Goal: Information Seeking & Learning: Learn about a topic

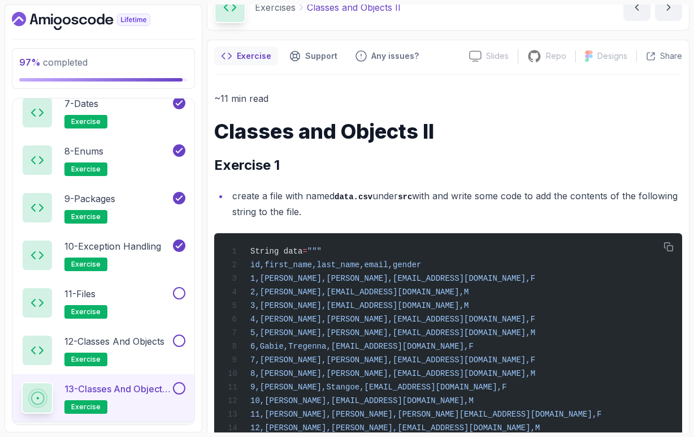
scroll to position [55, 0]
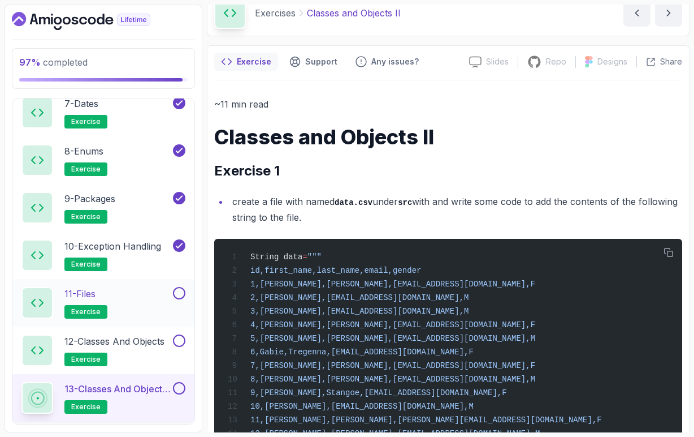
click at [157, 301] on div "11 - Files exercise" at bounding box center [95, 303] width 149 height 32
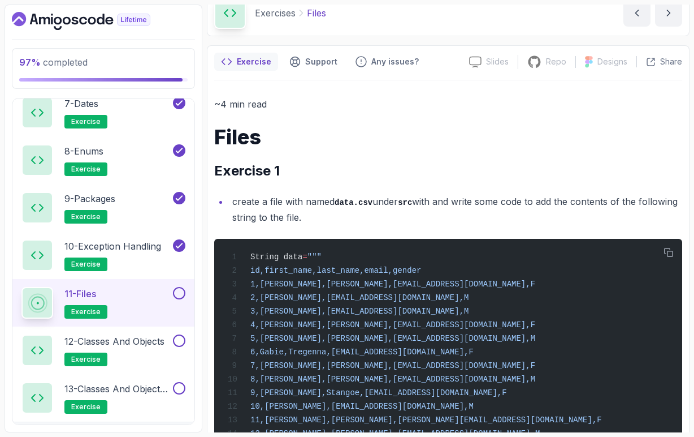
click at [150, 301] on div "11 - Files exercise" at bounding box center [95, 303] width 149 height 32
click at [132, 302] on div "11 - Files exercise" at bounding box center [95, 303] width 149 height 32
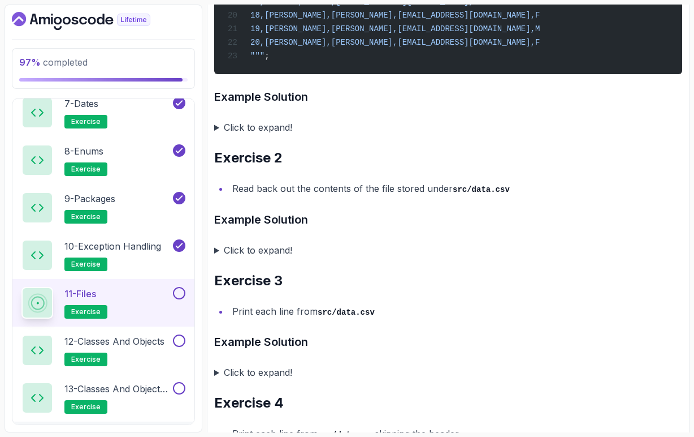
scroll to position [563, 0]
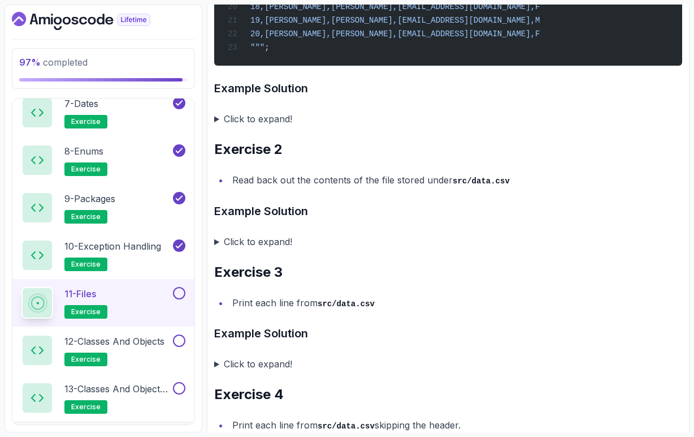
click at [216, 249] on summary "Click to expand!" at bounding box center [448, 242] width 468 height 16
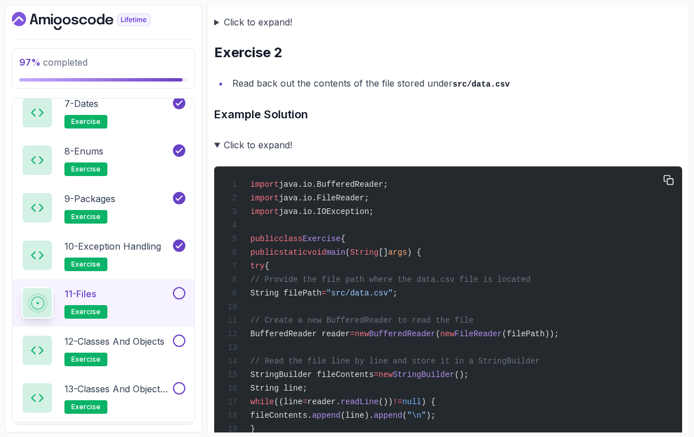
scroll to position [661, 0]
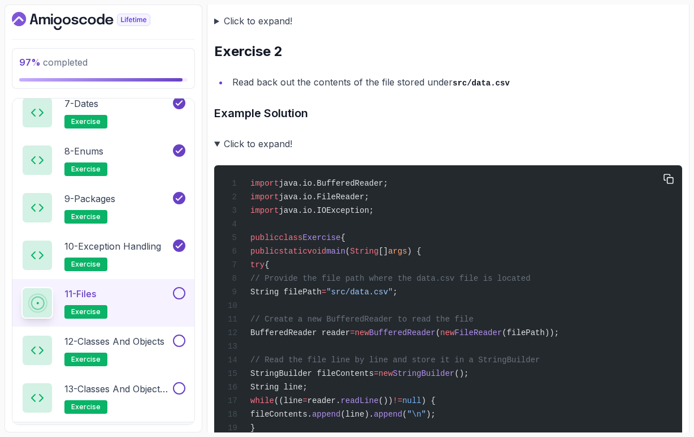
click at [436, 337] on span "BufferedReader" at bounding box center [402, 332] width 67 height 9
click at [502, 337] on span "FileReader" at bounding box center [479, 332] width 48 height 9
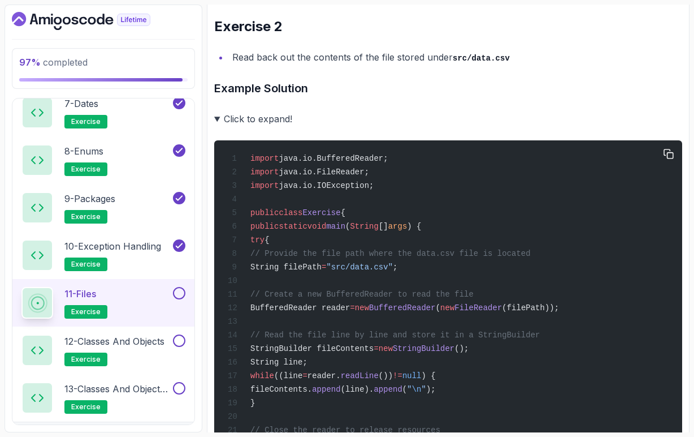
scroll to position [687, 0]
click at [374, 352] on span "StringBuilder fileContents" at bounding box center [312, 347] width 123 height 9
drag, startPoint x: 372, startPoint y: 382, endPoint x: 322, endPoint y: 382, distance: 49.8
click at [322, 382] on div "import java.io.BufferedReader; import java.io.FileReader; import java.io.IOExce…" at bounding box center [448, 367] width 450 height 443
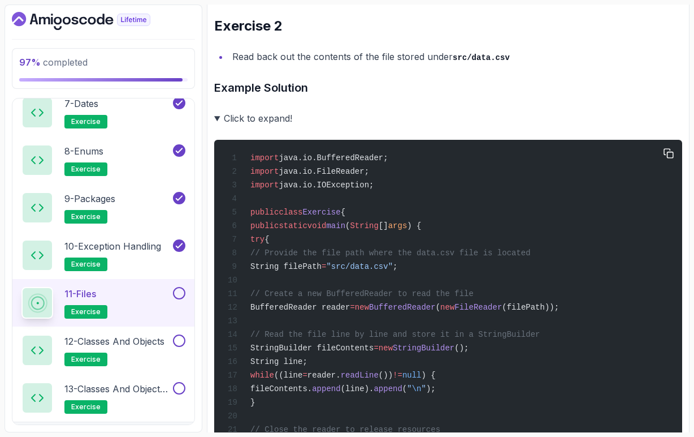
click at [308, 366] on span "String line;" at bounding box center [279, 361] width 57 height 9
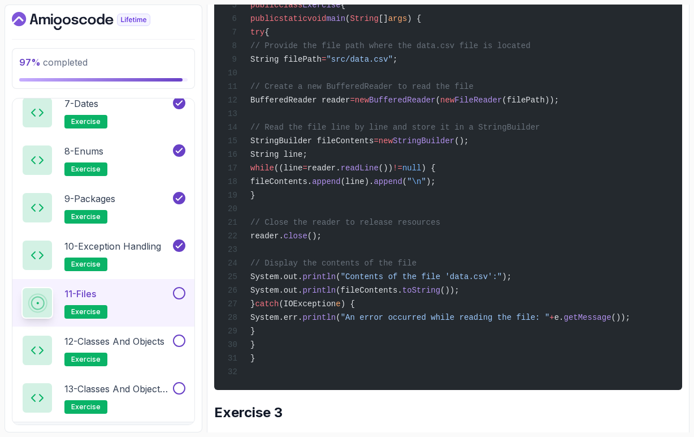
scroll to position [0, 2]
click at [403, 295] on span "(fileContents." at bounding box center [369, 290] width 67 height 9
click at [441, 295] on span "toString" at bounding box center [422, 290] width 38 height 9
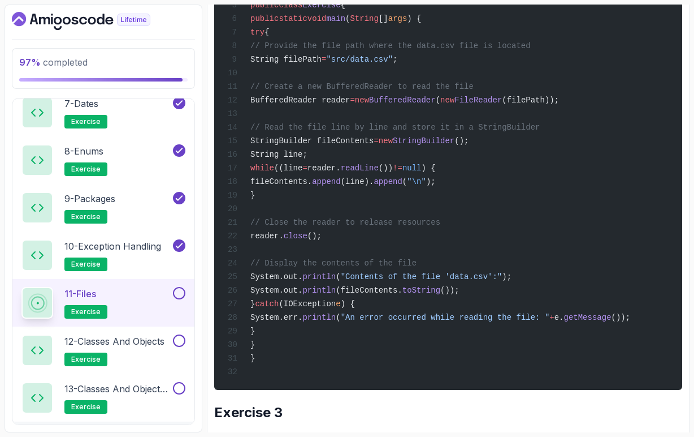
click at [402, 186] on span "append" at bounding box center [388, 181] width 28 height 9
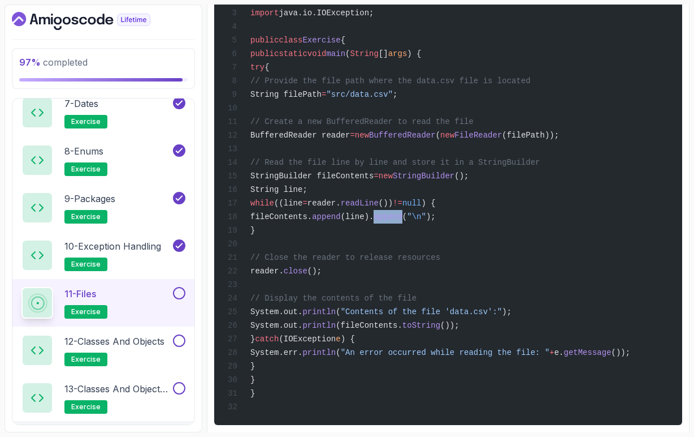
scroll to position [855, 0]
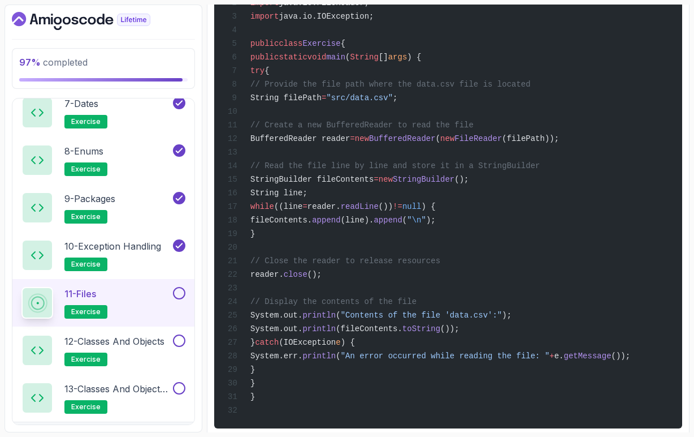
click at [540, 170] on span "// Read the file line by line and store it in a StringBuilder" at bounding box center [396, 165] width 290 height 9
click at [374, 184] on span "StringBuilder fileContents" at bounding box center [312, 179] width 123 height 9
click at [455, 184] on span "StringBuilder" at bounding box center [424, 179] width 62 height 9
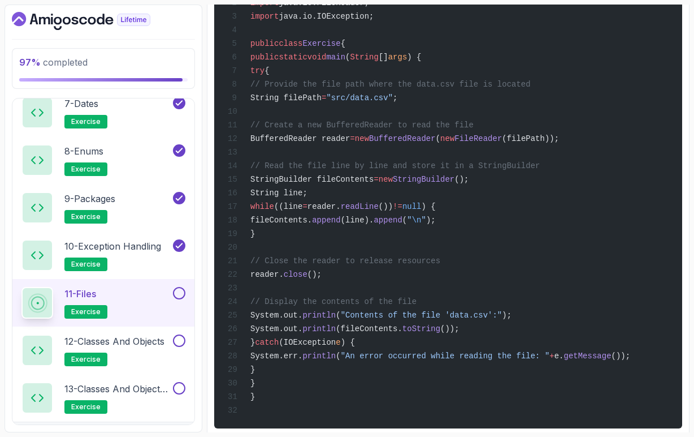
click at [455, 184] on span "StringBuilder" at bounding box center [424, 179] width 62 height 9
click at [384, 214] on div "import java.io.BufferedReader; import java.io.FileReader; import java.io.IOExce…" at bounding box center [448, 199] width 450 height 443
click at [379, 211] on span "readLine" at bounding box center [360, 206] width 38 height 9
click at [409, 254] on div "import java.io.BufferedReader; import java.io.FileReader; import java.io.IOExce…" at bounding box center [448, 199] width 450 height 443
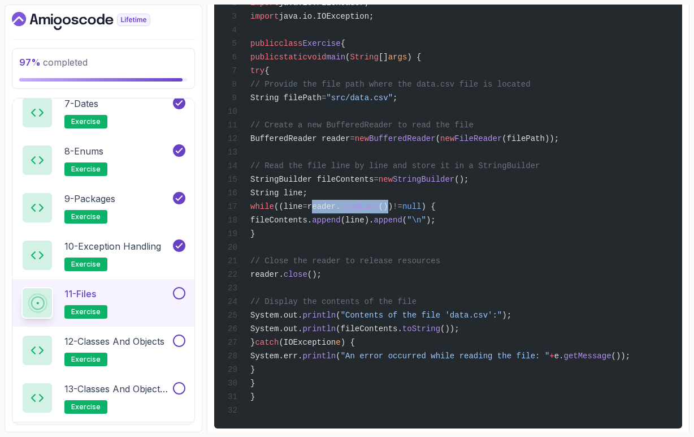
drag, startPoint x: 381, startPoint y: 228, endPoint x: 464, endPoint y: 227, distance: 83.1
click at [436, 211] on span "while ((line = reader. readLine ()) != null ) {" at bounding box center [332, 206] width 208 height 9
click at [450, 252] on div "import java.io.BufferedReader; import java.io.FileReader; import java.io.IOExce…" at bounding box center [448, 199] width 450 height 443
click at [379, 211] on span "readLine" at bounding box center [360, 206] width 38 height 9
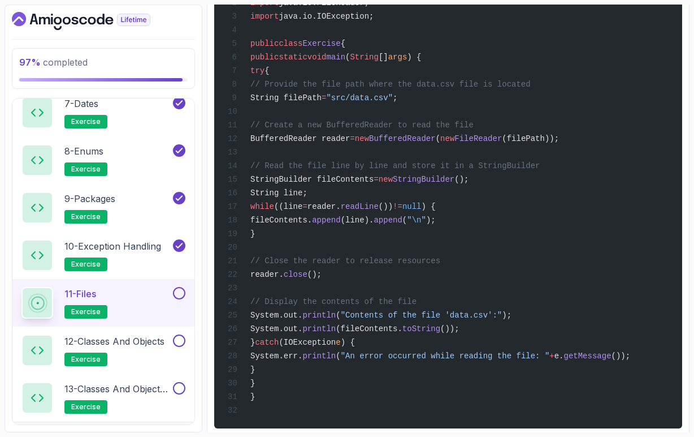
click at [447, 258] on div "import java.io.BufferedReader; import java.io.FileReader; import java.io.IOExce…" at bounding box center [448, 199] width 450 height 443
click at [379, 211] on span "readLine" at bounding box center [360, 206] width 38 height 9
click at [445, 253] on div "import java.io.BufferedReader; import java.io.FileReader; import java.io.IOExce…" at bounding box center [448, 199] width 450 height 443
click at [374, 225] on span "(line)." at bounding box center [357, 219] width 33 height 9
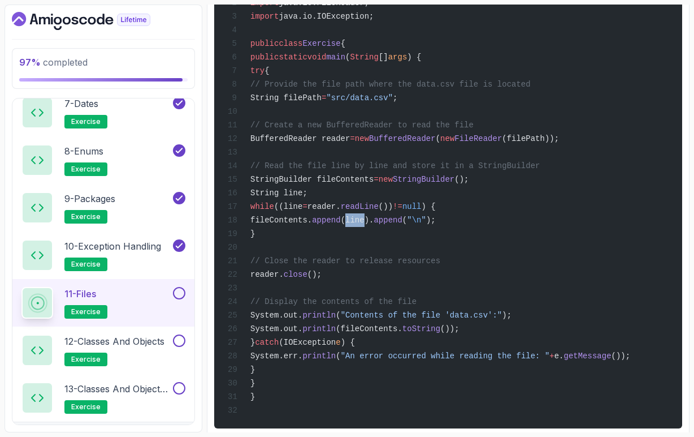
click at [374, 225] on span "(line)." at bounding box center [357, 219] width 33 height 9
click at [428, 300] on div "import java.io.BufferedReader; import java.io.FileReader; import java.io.IOExce…" at bounding box center [448, 199] width 450 height 443
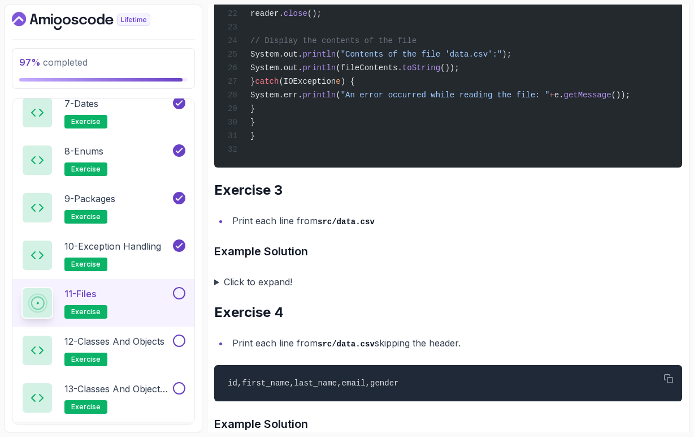
scroll to position [1116, 0]
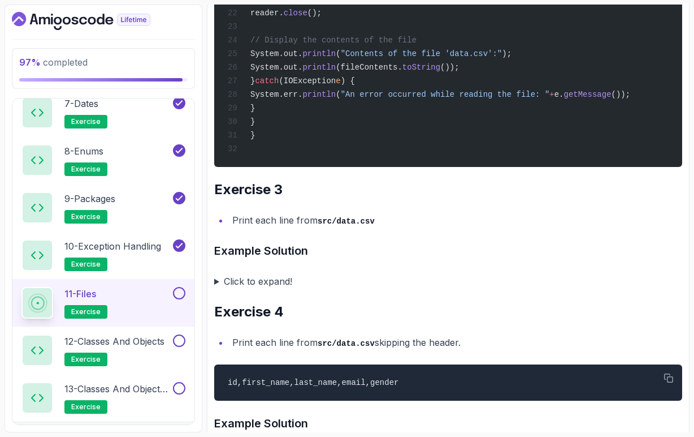
click at [296, 228] on li "Print each line from src/data.csv" at bounding box center [456, 220] width 454 height 16
drag, startPoint x: 297, startPoint y: 253, endPoint x: 376, endPoint y: 253, distance: 79.2
click at [376, 228] on li "Print each line from src/data.csv" at bounding box center [456, 220] width 454 height 16
drag, startPoint x: 296, startPoint y: 252, endPoint x: 373, endPoint y: 249, distance: 77.5
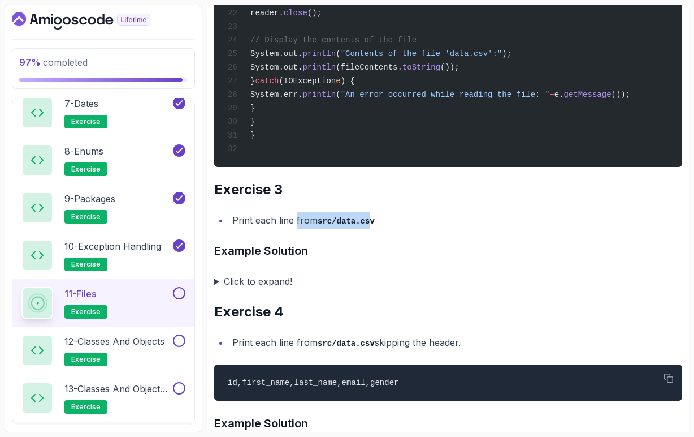
click at [373, 228] on li "Print each line from src/data.csv" at bounding box center [456, 220] width 454 height 16
click at [374, 260] on h3 "Example Solution" at bounding box center [448, 250] width 468 height 18
click at [215, 289] on summary "Click to expand!" at bounding box center [448, 281] width 468 height 16
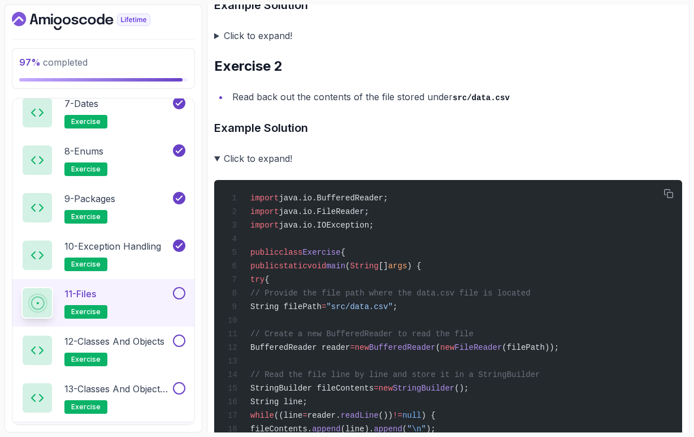
scroll to position [641, 0]
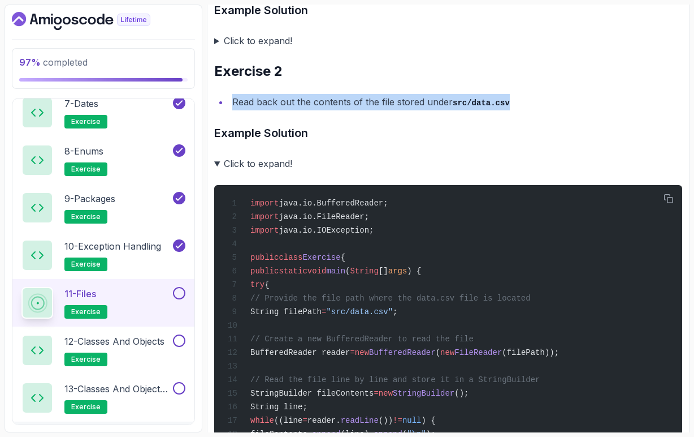
drag, startPoint x: 233, startPoint y: 115, endPoint x: 512, endPoint y: 115, distance: 278.8
click at [512, 110] on li "Read back out the contents of the file stored under src/data.csv" at bounding box center [456, 102] width 454 height 16
copy li "Read back out the contents of the file stored under src/data.csv"
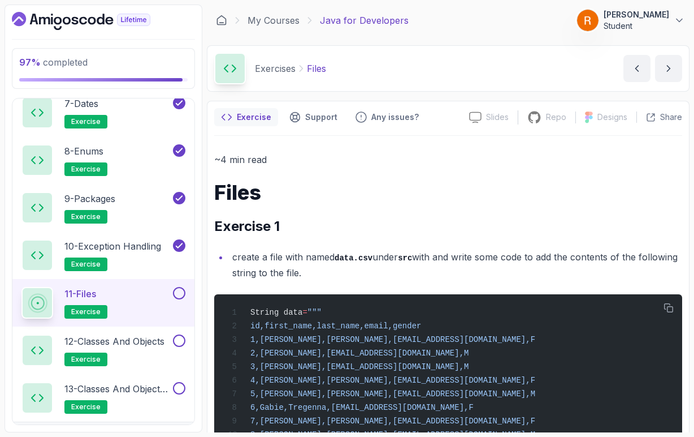
scroll to position [0, 0]
drag, startPoint x: 234, startPoint y: 258, endPoint x: 345, endPoint y: 273, distance: 112.4
click at [345, 273] on li "create a file with named data.csv under src with and write some code to add the…" at bounding box center [456, 265] width 454 height 32
copy li "create a file with named data.csv under src with and write some code to add the…"
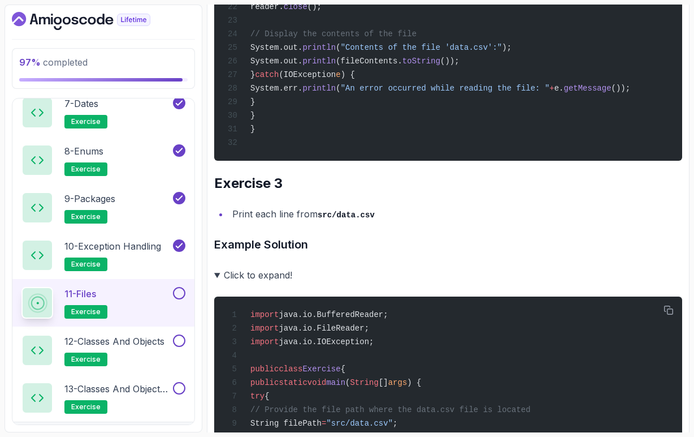
scroll to position [1162, 0]
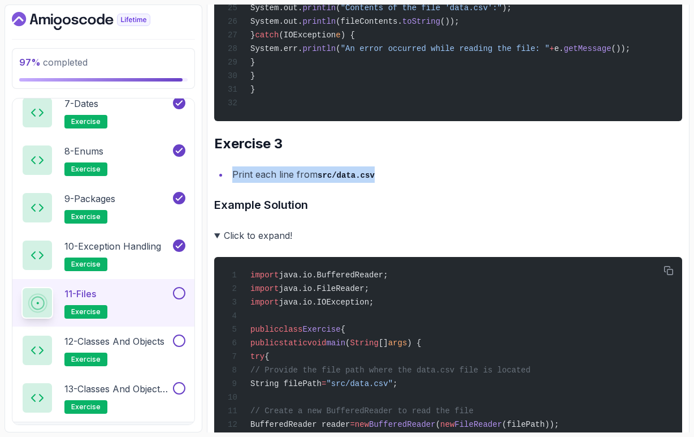
drag, startPoint x: 233, startPoint y: 203, endPoint x: 377, endPoint y: 206, distance: 144.2
click at [377, 183] on li "Print each line from src/data.csv" at bounding box center [456, 174] width 454 height 16
copy li "Print each line from src/data.csv"
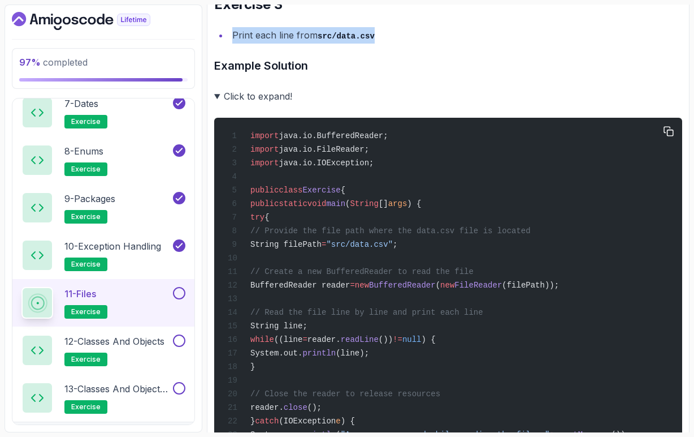
scroll to position [1306, 0]
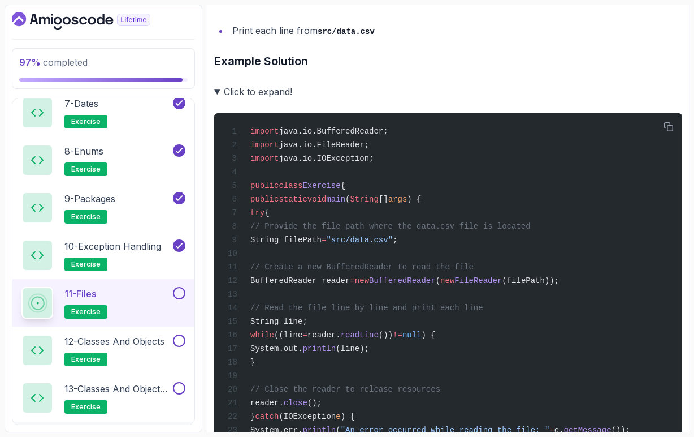
click at [217, 100] on summary "Click to expand!" at bounding box center [448, 92] width 468 height 16
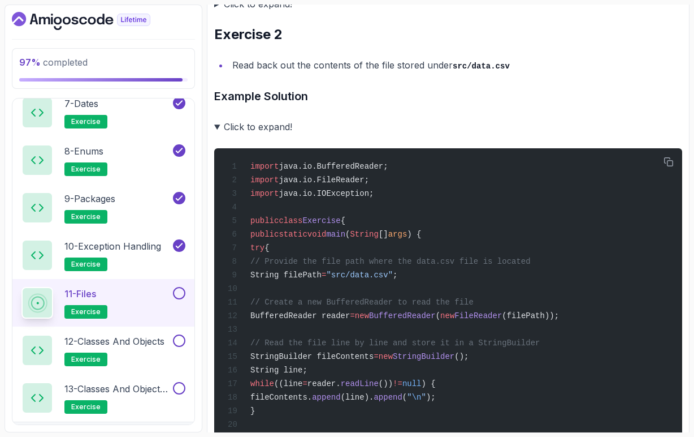
scroll to position [0, 0]
click at [216, 135] on summary "Click to expand!" at bounding box center [448, 127] width 468 height 16
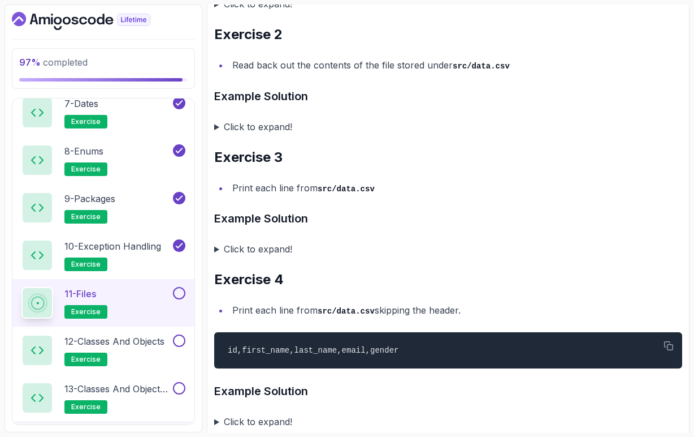
click at [179, 294] on button at bounding box center [179, 293] width 12 height 12
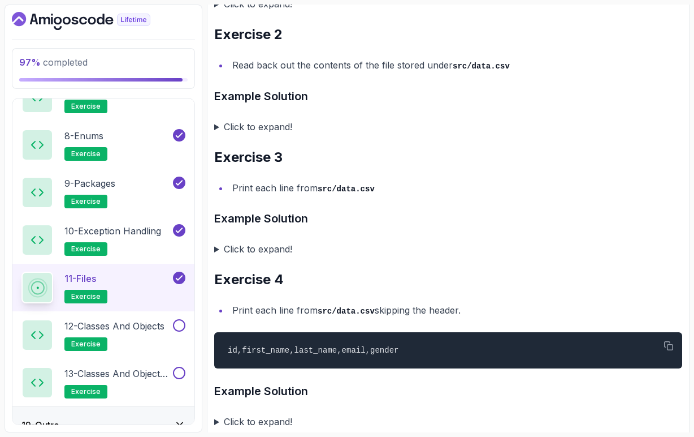
scroll to position [688, 0]
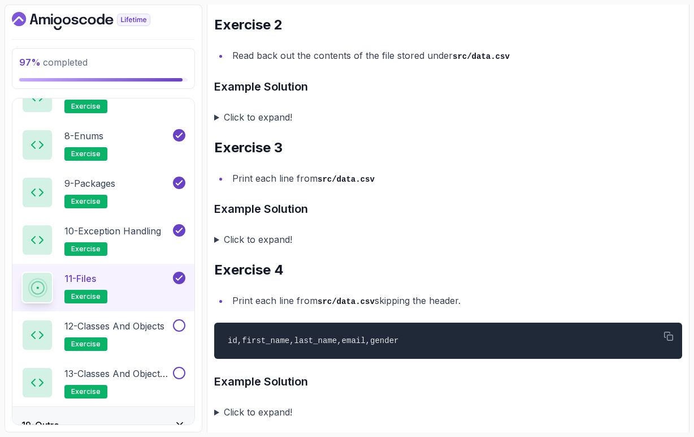
drag, startPoint x: 234, startPoint y: 314, endPoint x: 475, endPoint y: 315, distance: 241.5
click at [475, 309] on li "Print each line from src/data.csv skipping the header." at bounding box center [456, 300] width 454 height 16
copy li "Print each line from src/data.csv skipping the header."
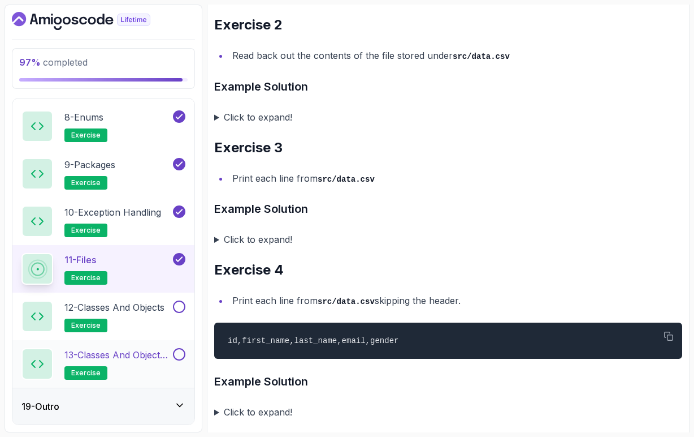
scroll to position [990, 0]
click at [120, 311] on p "12 - Classes and Objects" at bounding box center [114, 307] width 100 height 14
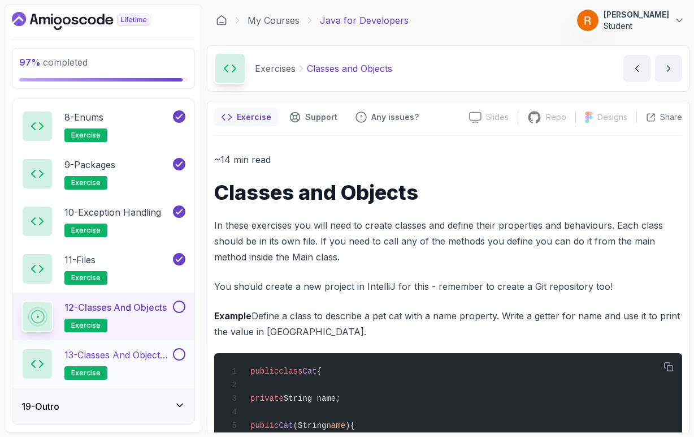
click at [137, 360] on p "13 - Classes and Objects II" at bounding box center [117, 355] width 106 height 14
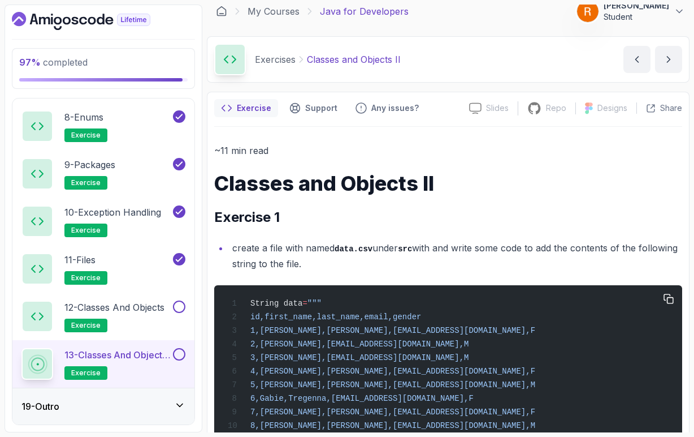
scroll to position [8, 0]
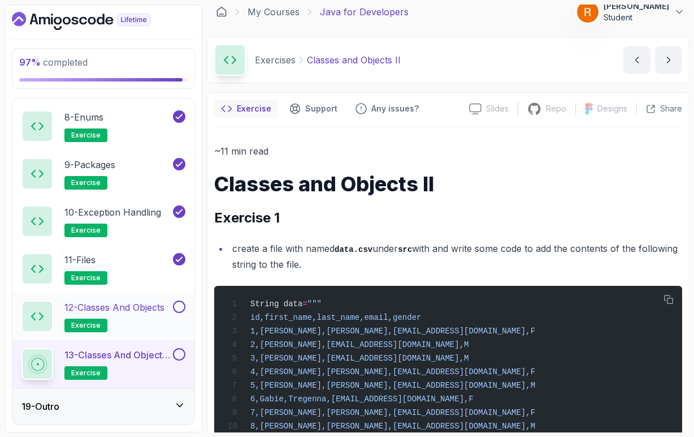
click at [130, 321] on h2 "12 - Classes and Objects exercise" at bounding box center [114, 316] width 100 height 32
